Goal: Ask a question

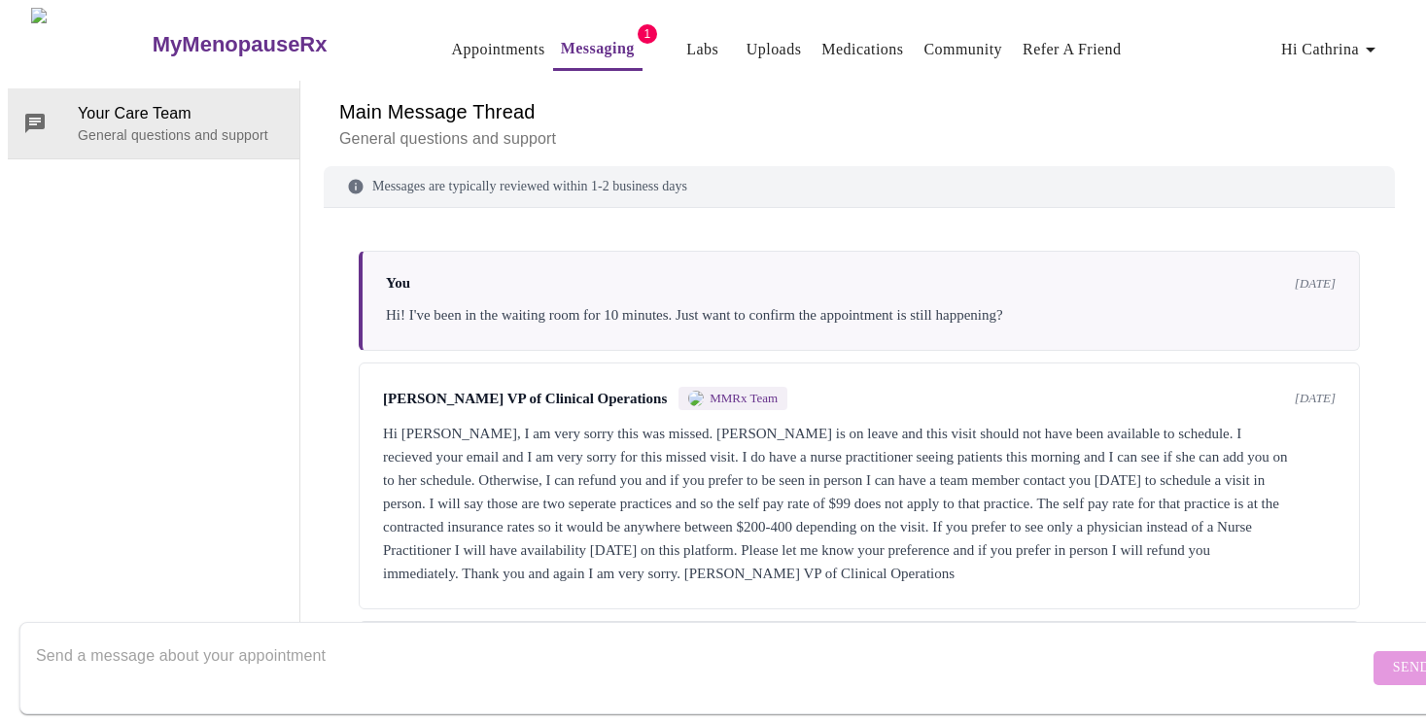
scroll to position [73, 0]
click at [383, 422] on div "Hi [PERSON_NAME], I am very sorry this was missed. [PERSON_NAME] is on leave an…" at bounding box center [859, 503] width 953 height 163
